Goal: Information Seeking & Learning: Check status

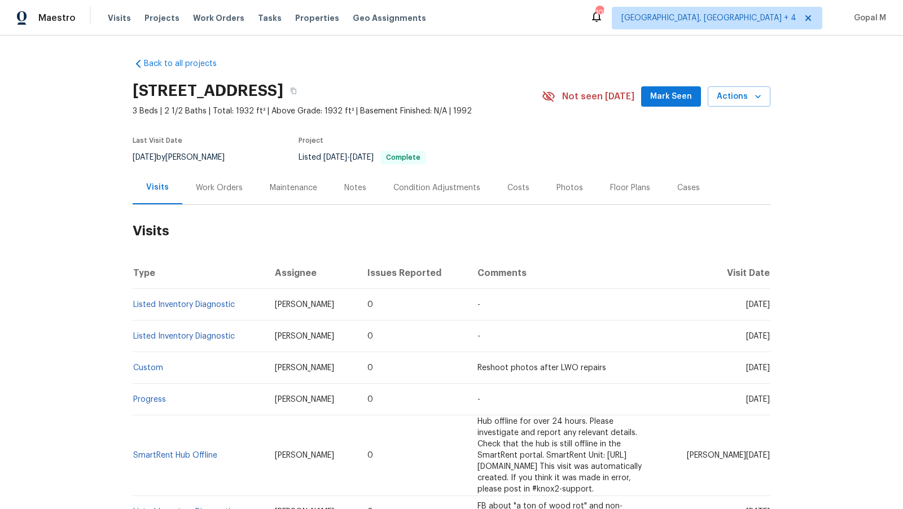
click at [211, 189] on div "Work Orders" at bounding box center [219, 187] width 47 height 11
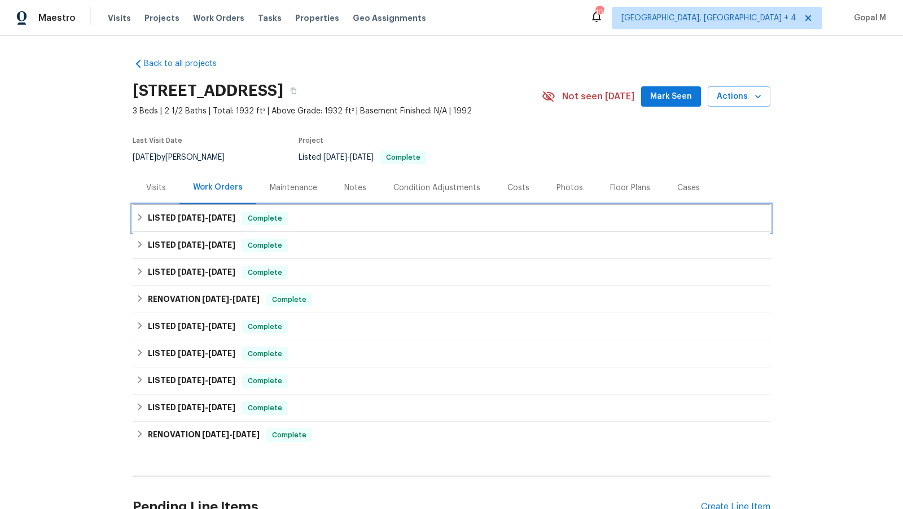
click at [385, 219] on div "LISTED 7/29/25 - 8/7/25 Complete" at bounding box center [451, 219] width 631 height 14
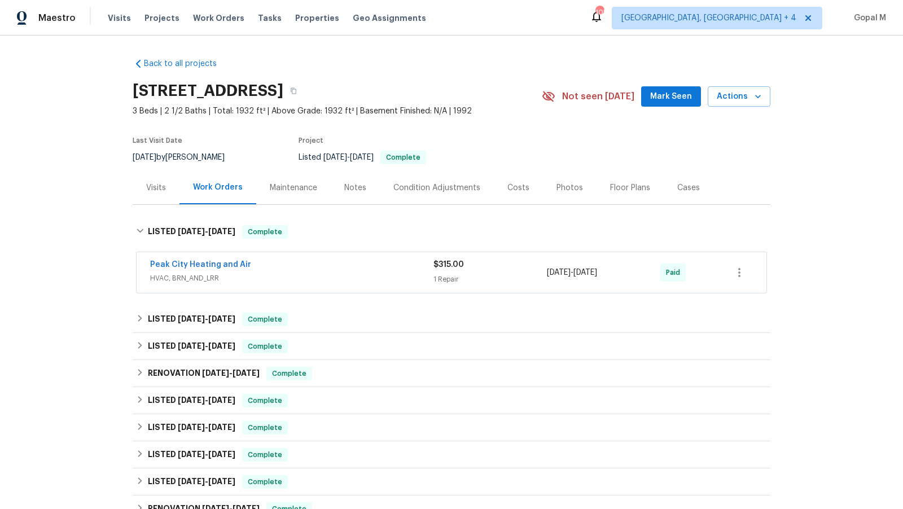
click at [362, 273] on span "HVAC, BRN_AND_LRR" at bounding box center [291, 278] width 283 height 11
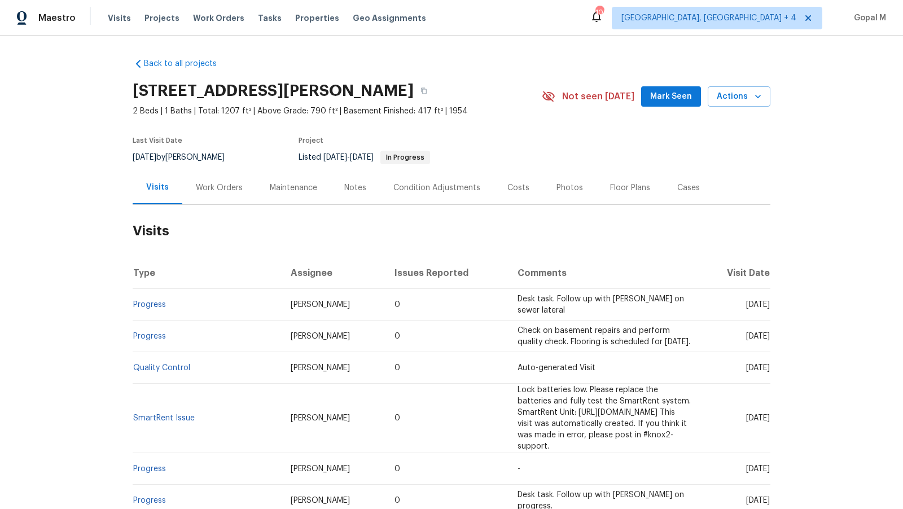
click at [219, 192] on div "Work Orders" at bounding box center [219, 187] width 47 height 11
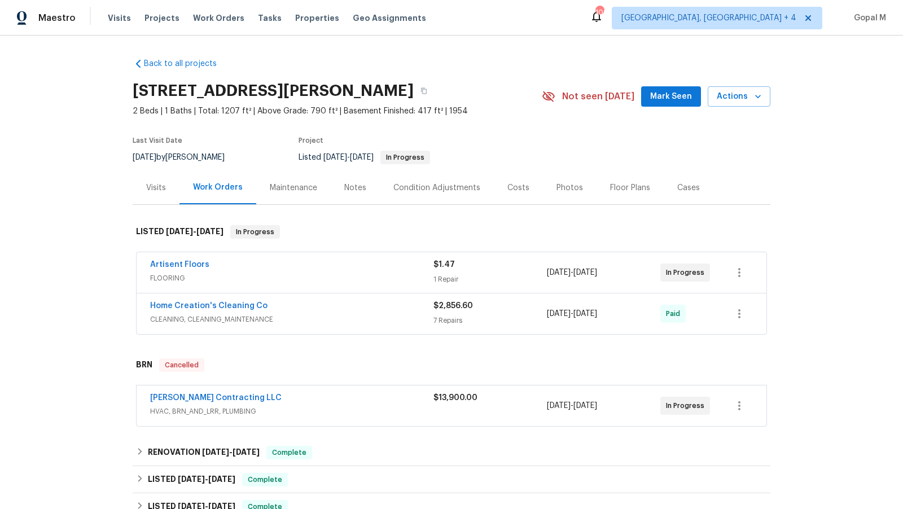
click at [518, 278] on div "1 Repair" at bounding box center [490, 279] width 113 height 11
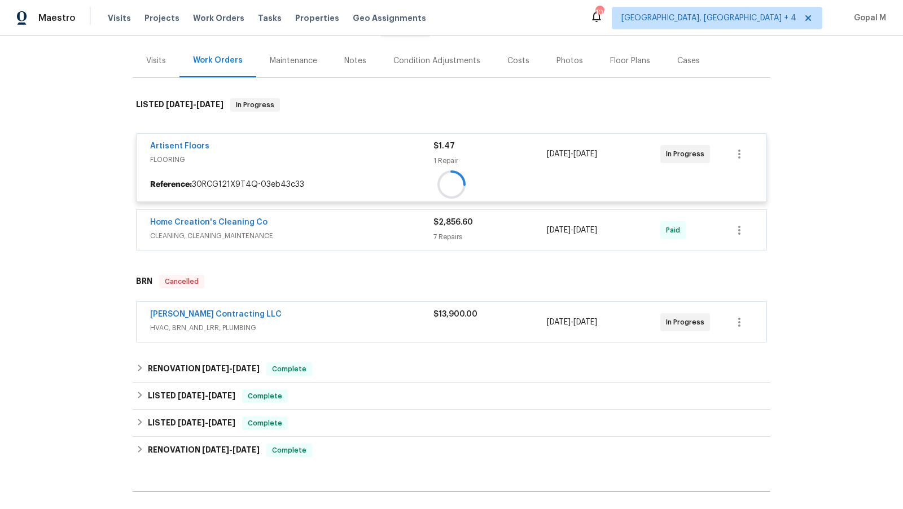
scroll to position [126, 0]
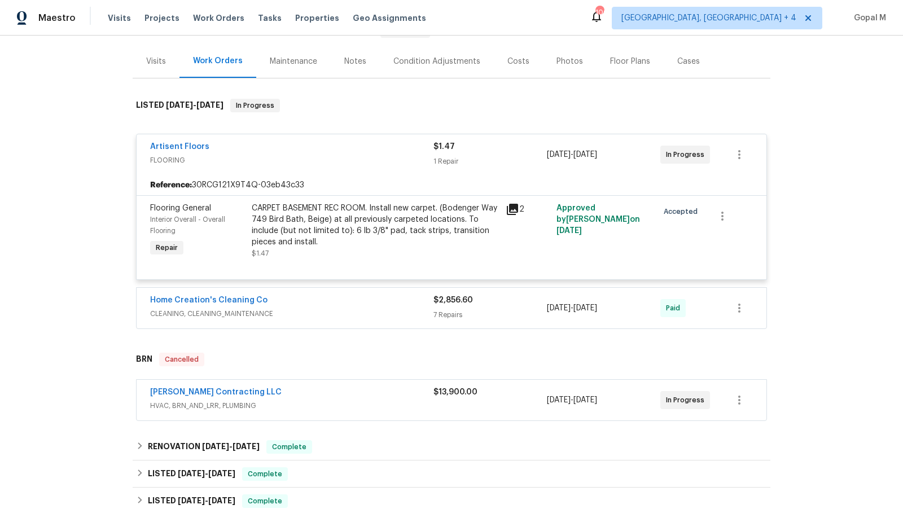
click at [511, 400] on div "$13,900.00" at bounding box center [490, 400] width 113 height 27
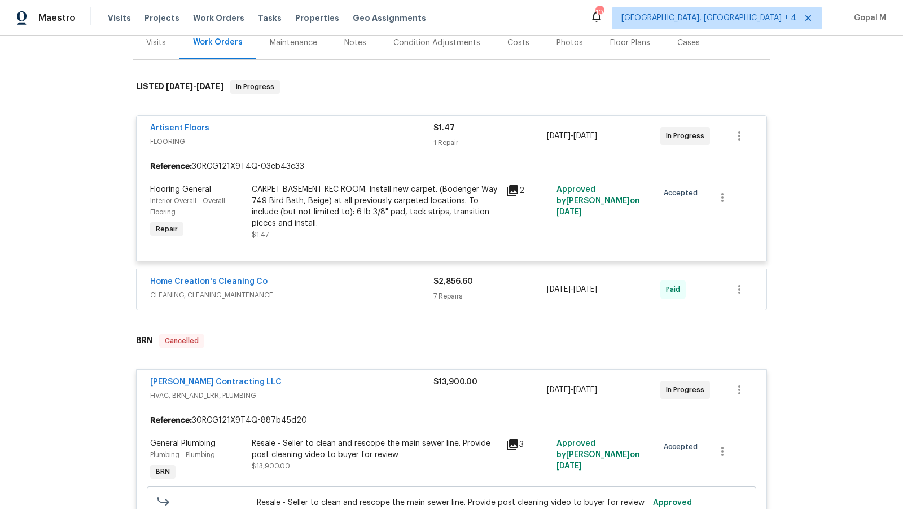
scroll to position [111, 0]
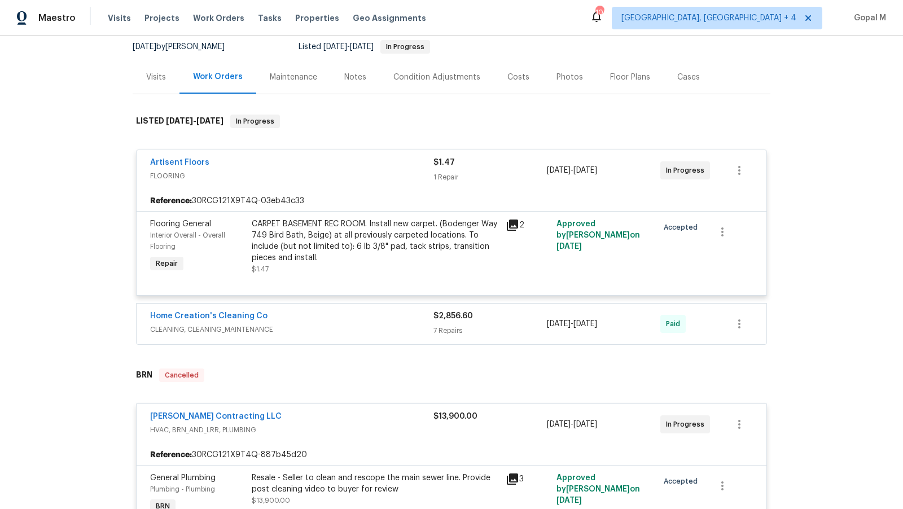
click at [375, 244] on div "CARPET BASEMENT REC ROOM. Install new carpet. (Bodenger Way 749 Bird Bath, Beig…" at bounding box center [375, 240] width 247 height 45
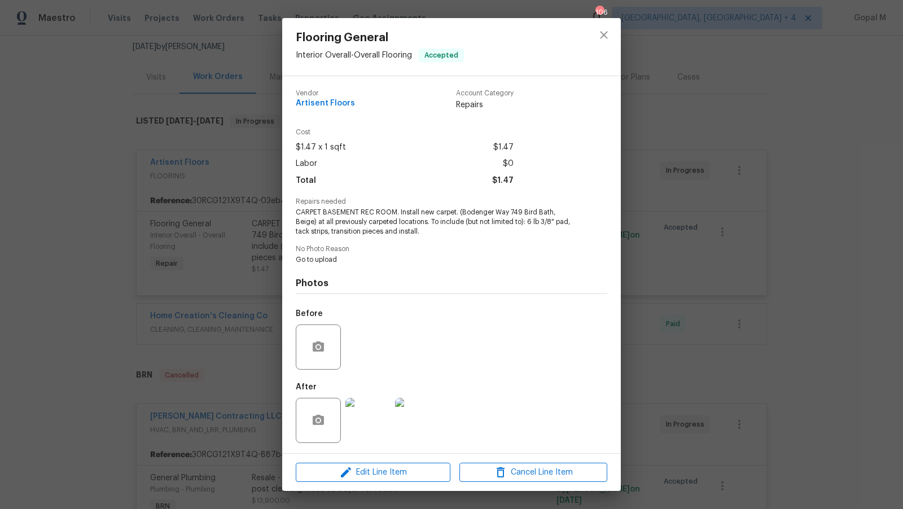
scroll to position [1, 0]
click at [257, 271] on div "Flooring General Interior Overall - Overall Flooring Accepted Vendor Artisent F…" at bounding box center [451, 254] width 903 height 509
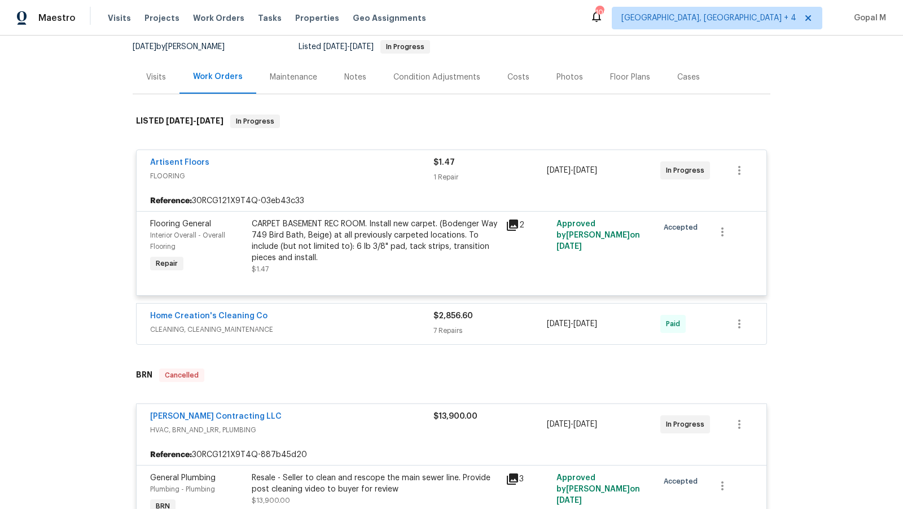
scroll to position [0, 0]
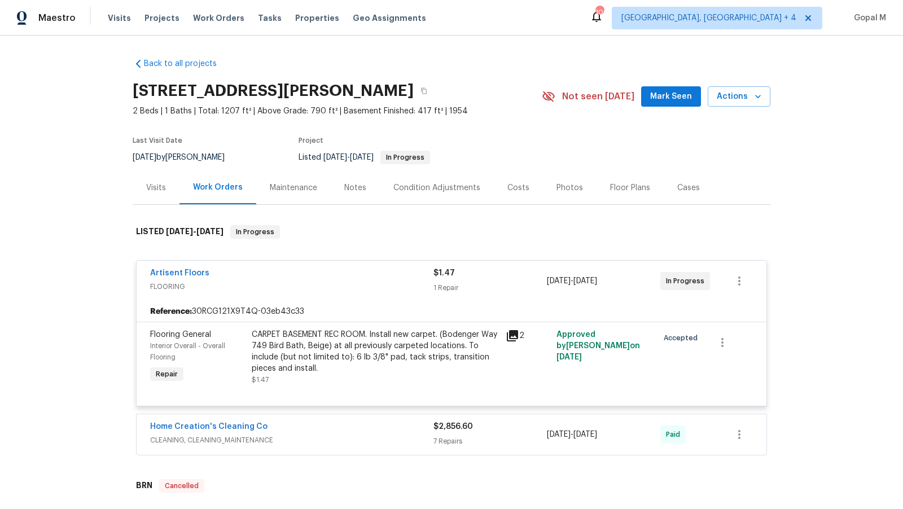
click at [156, 186] on div "Visits" at bounding box center [156, 187] width 20 height 11
